Goal: Task Accomplishment & Management: Manage account settings

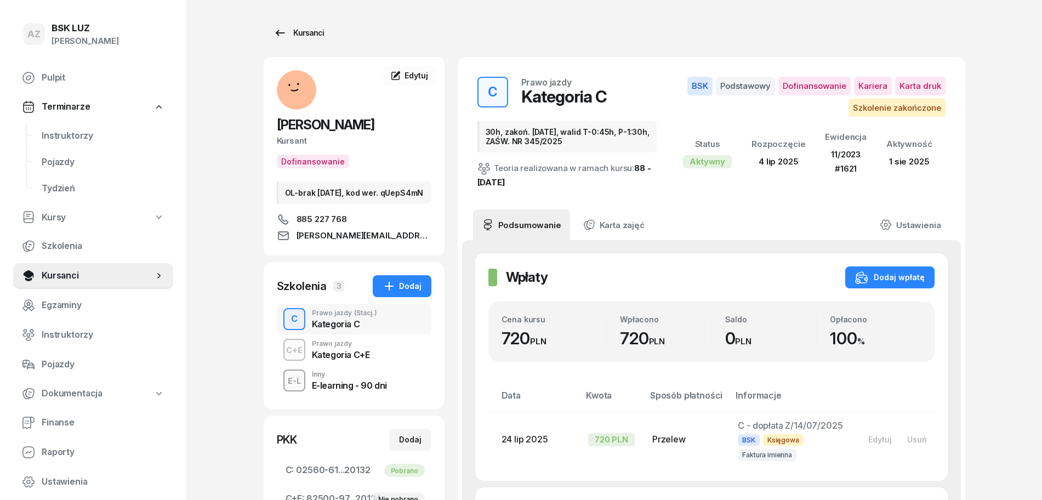
click at [312, 33] on div "Kursanci" at bounding box center [298, 32] width 50 height 13
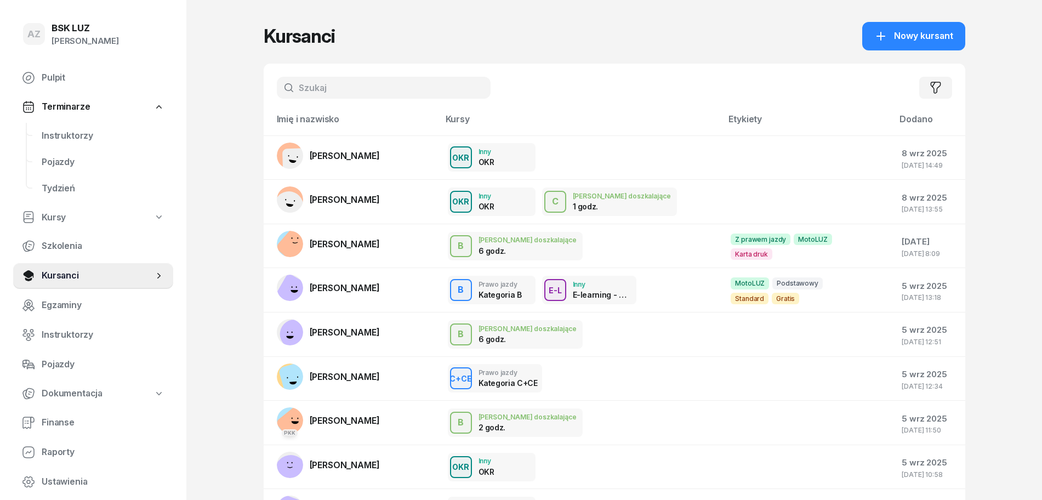
click at [400, 90] on input "text" at bounding box center [384, 88] width 214 height 22
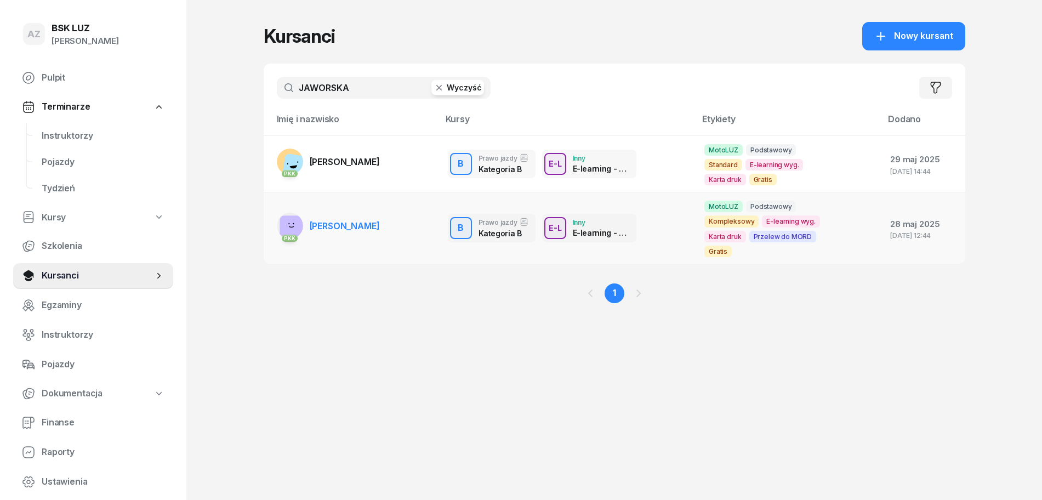
type input "JAWORSKA"
click at [380, 220] on span "[PERSON_NAME]" at bounding box center [345, 225] width 70 height 11
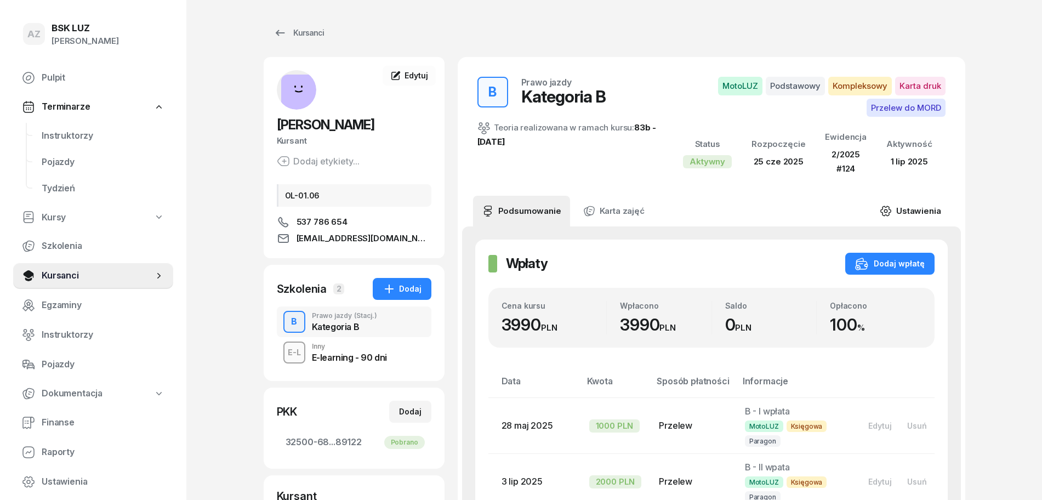
click at [915, 209] on link "Ustawienia" at bounding box center [910, 211] width 78 height 31
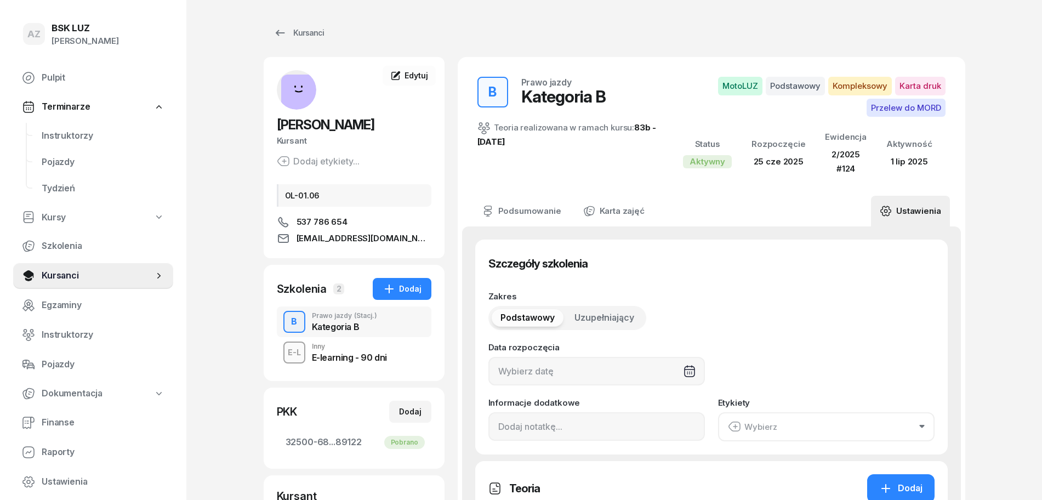
type input "[DATE]"
type input "32"
type input "2/2025"
type input "124"
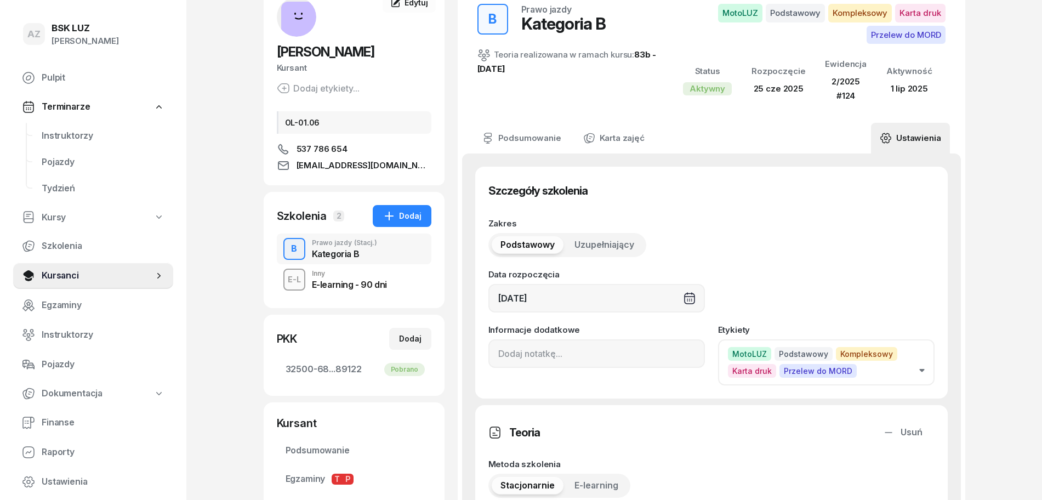
scroll to position [137, 0]
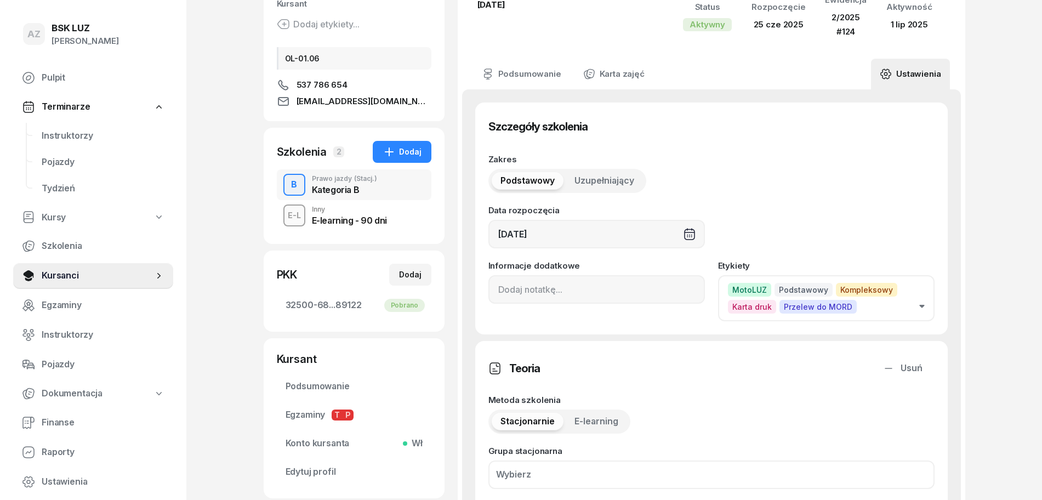
click at [920, 306] on icon "button" at bounding box center [921, 306] width 5 height 3
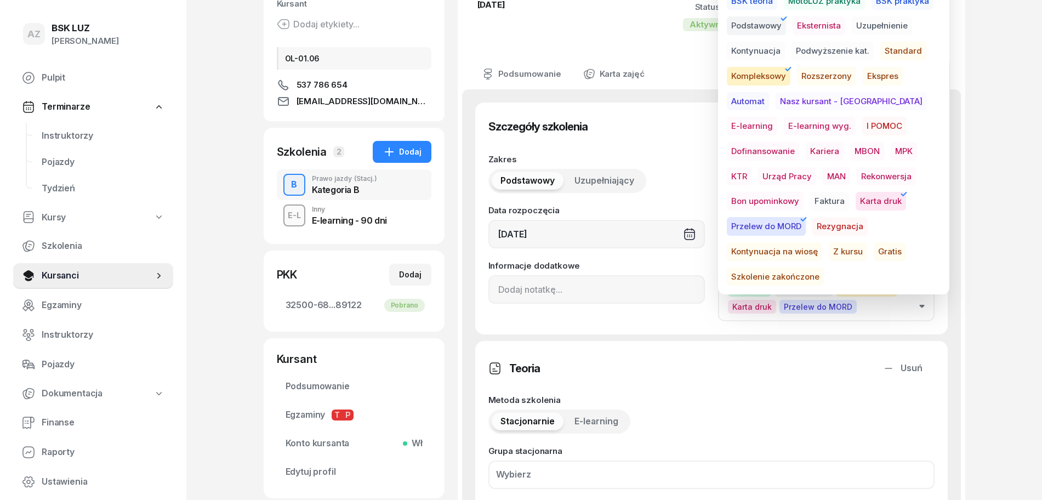
click at [824, 267] on span "Szkolenie zakończone" at bounding box center [775, 276] width 97 height 19
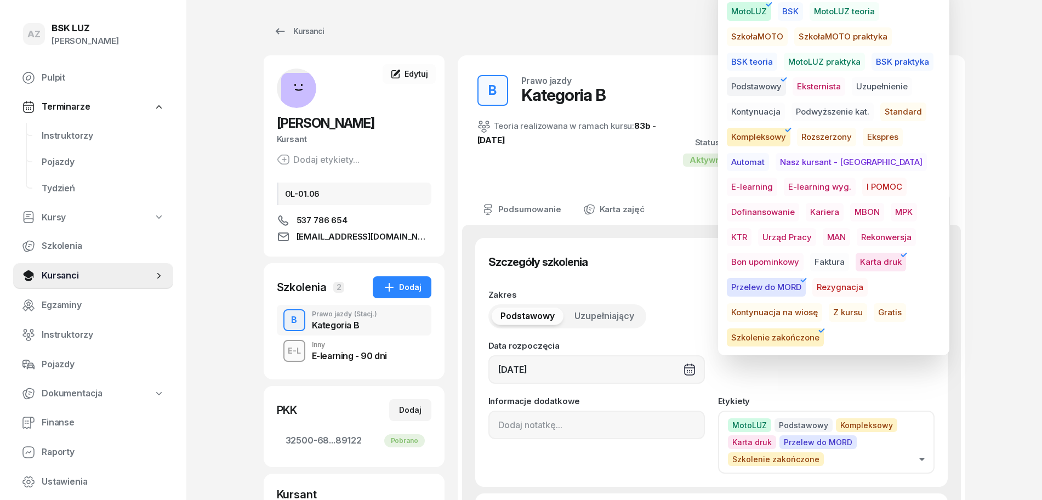
scroll to position [0, 0]
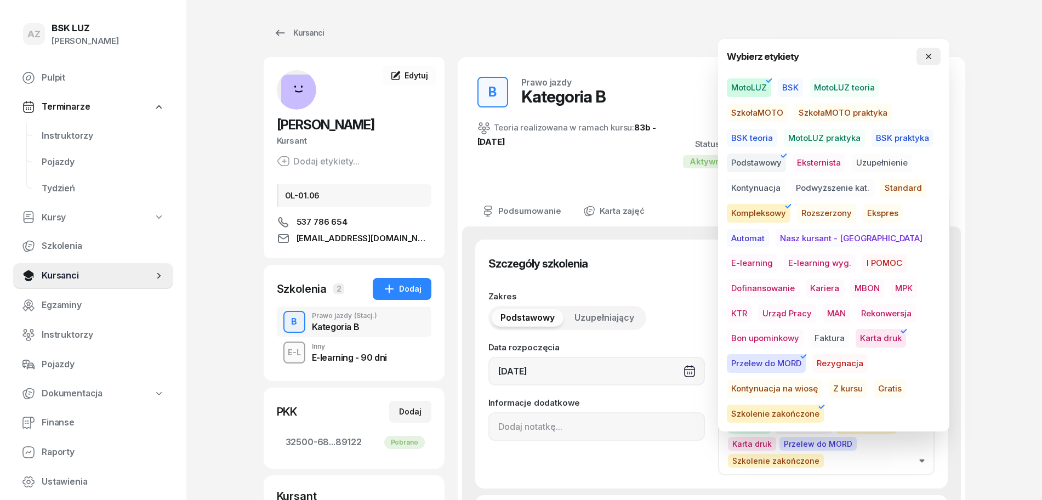
click at [926, 55] on icon "button" at bounding box center [928, 56] width 9 height 9
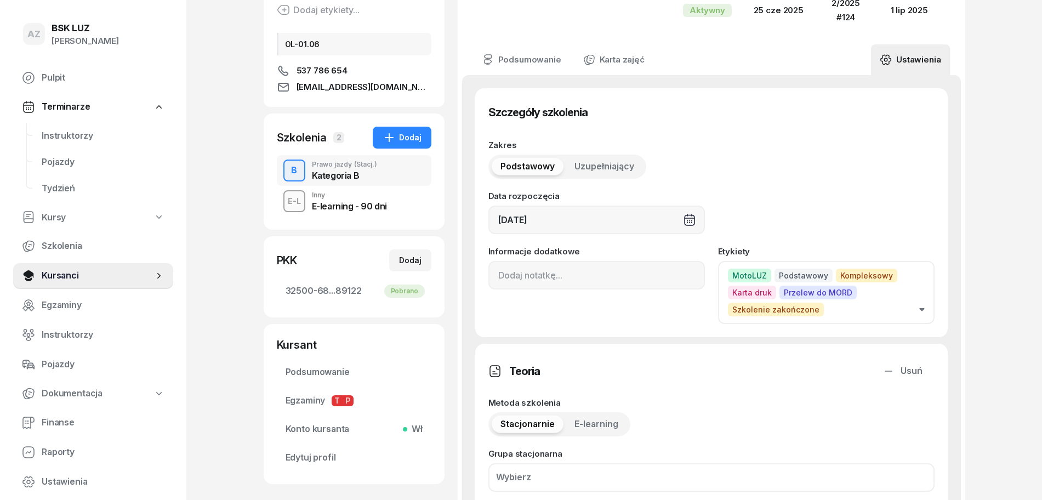
scroll to position [206, 0]
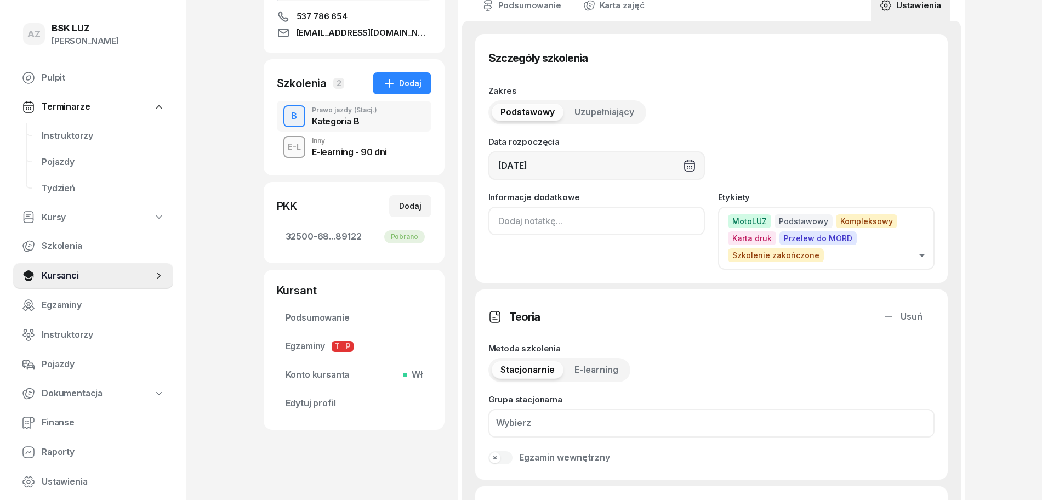
drag, startPoint x: 490, startPoint y: 224, endPoint x: 485, endPoint y: 211, distance: 13.5
click at [490, 223] on input at bounding box center [596, 221] width 216 height 28
paste input "ZAŚW. NR"
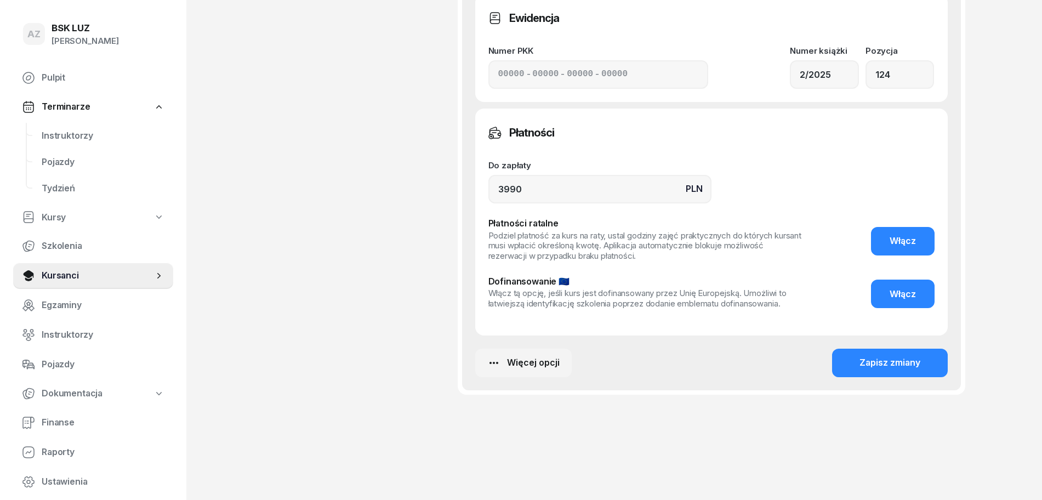
scroll to position [895, 0]
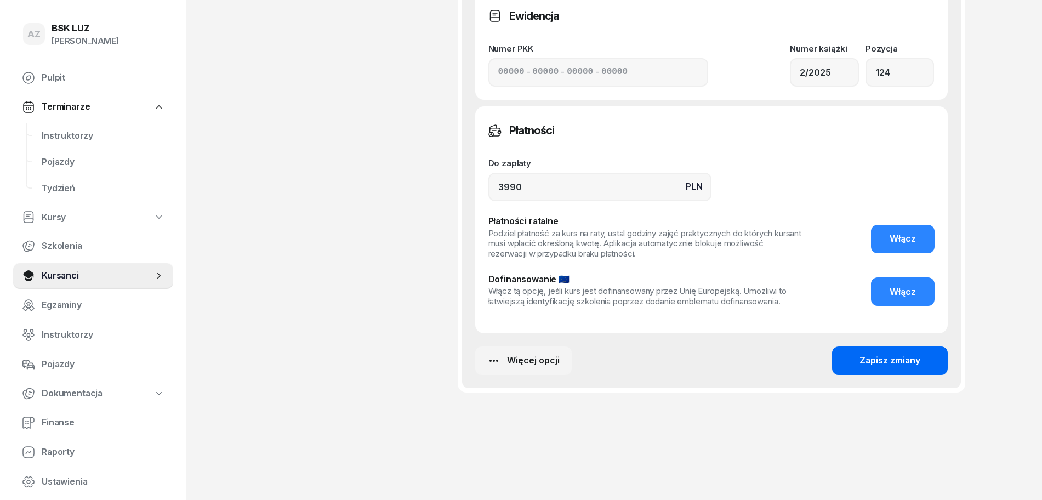
type input "ZAŚW. NR 181/2025"
click at [904, 355] on div "Zapisz zmiany" at bounding box center [889, 360] width 61 height 14
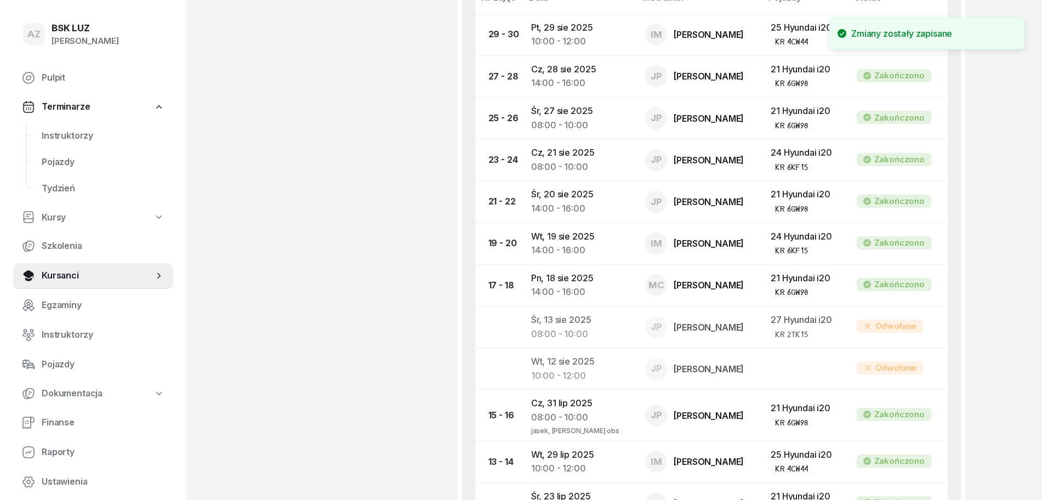
scroll to position [0, 0]
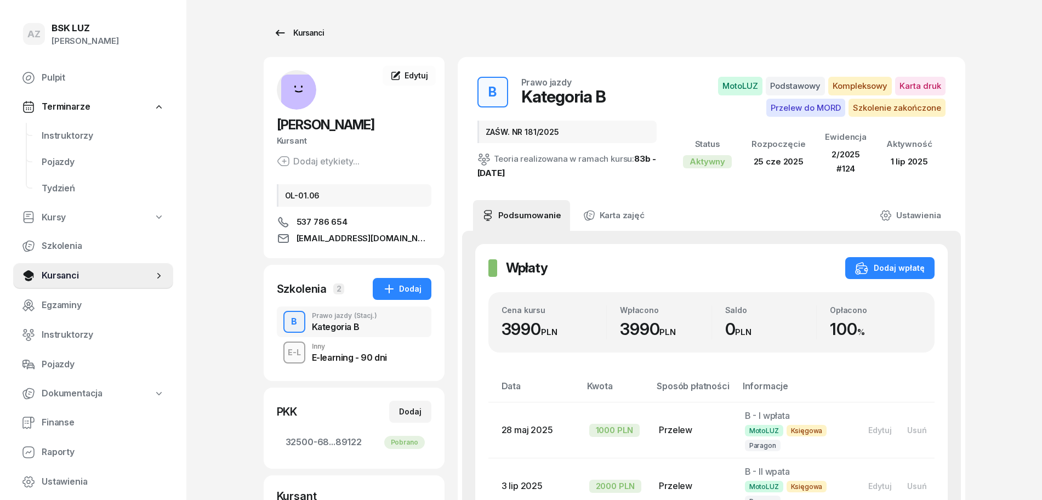
click at [315, 27] on div "Kursanci" at bounding box center [298, 32] width 50 height 13
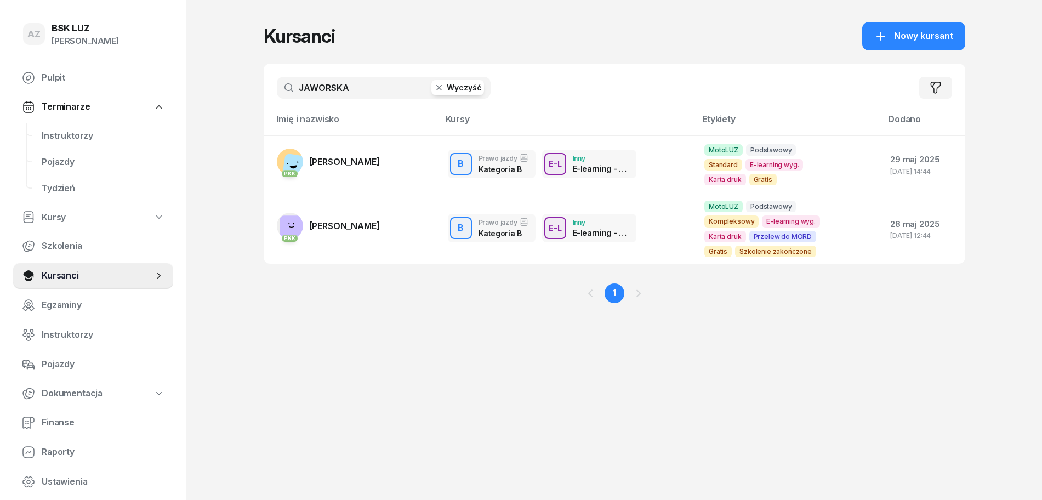
click at [453, 88] on button "Wyczyść" at bounding box center [457, 87] width 53 height 15
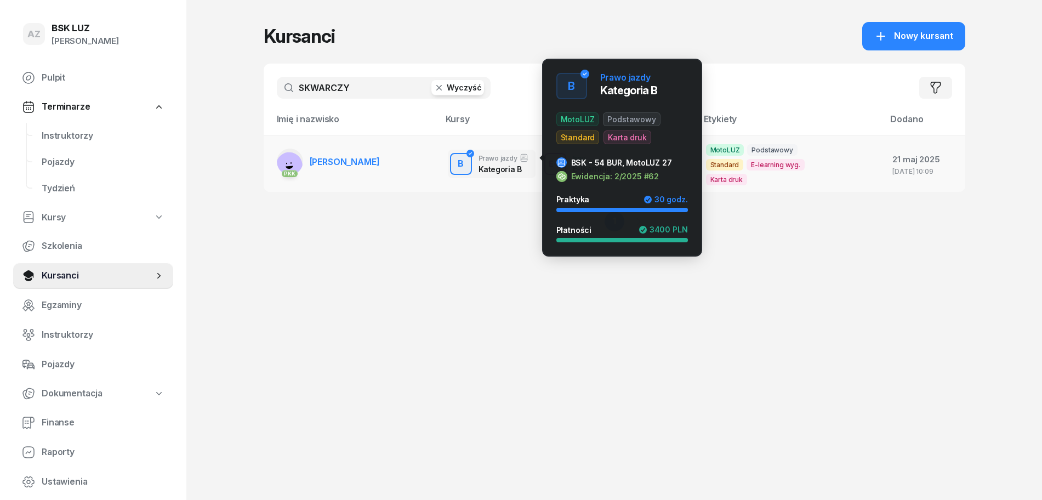
type input "SKWARCZY"
click at [482, 162] on div "Kategoria B" at bounding box center [503, 168] width 50 height 12
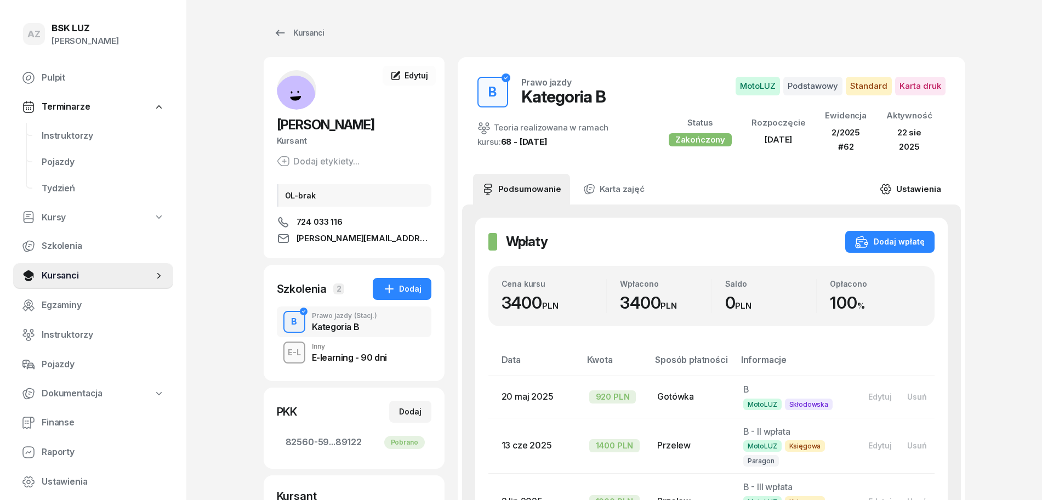
click at [920, 187] on link "Ustawienia" at bounding box center [910, 189] width 78 height 31
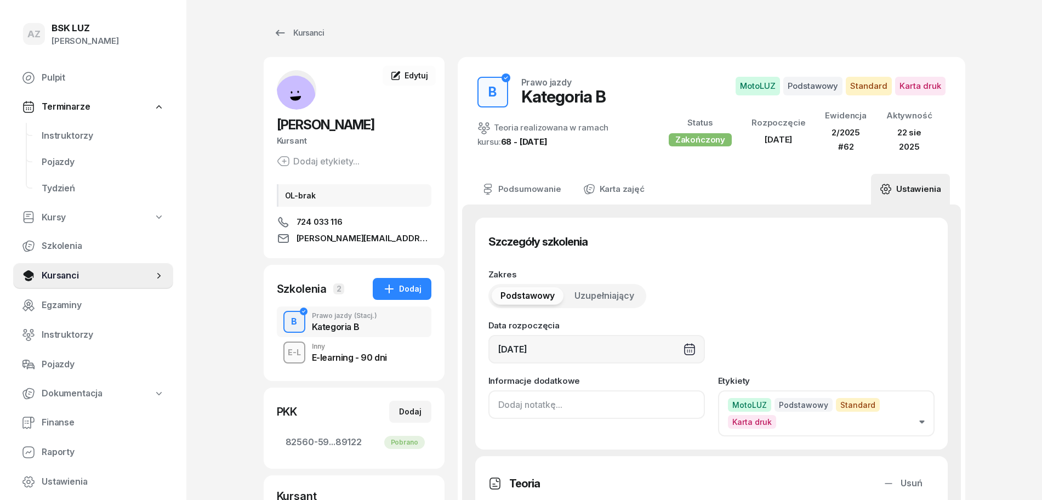
click at [495, 412] on input at bounding box center [596, 404] width 216 height 28
paste input "ZAŚW. NR"
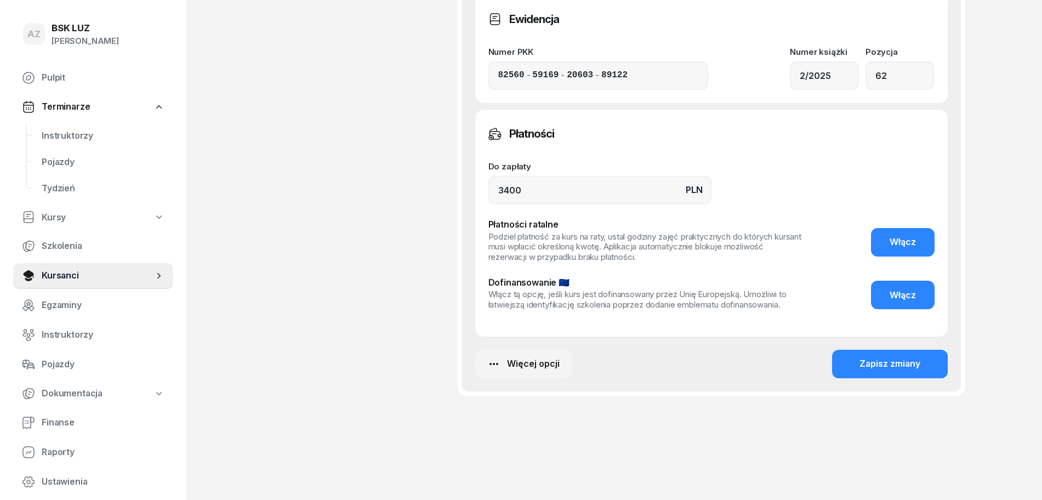
scroll to position [857, 0]
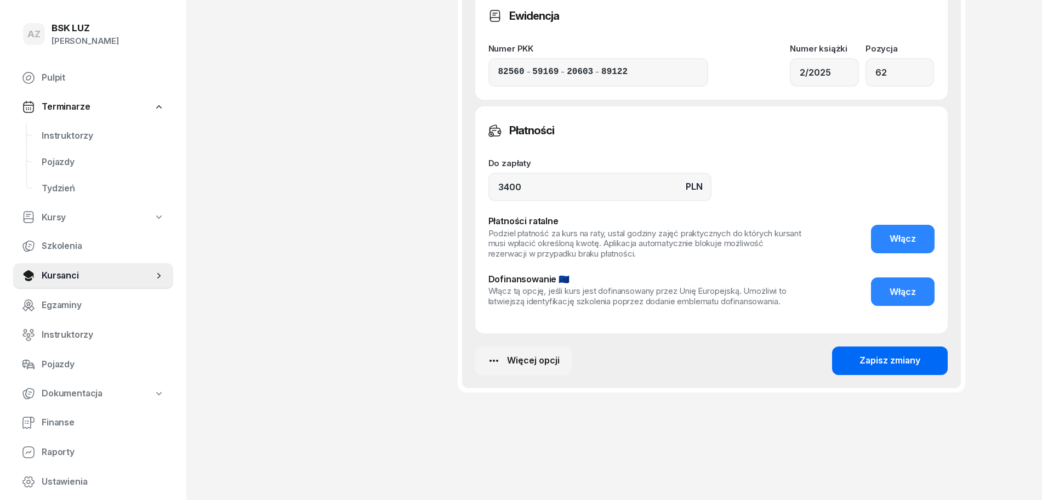
type input "ZAŚW. NR 185/2025"
click at [892, 359] on div "Zapisz zmiany" at bounding box center [889, 360] width 61 height 14
